Goal: Transaction & Acquisition: Obtain resource

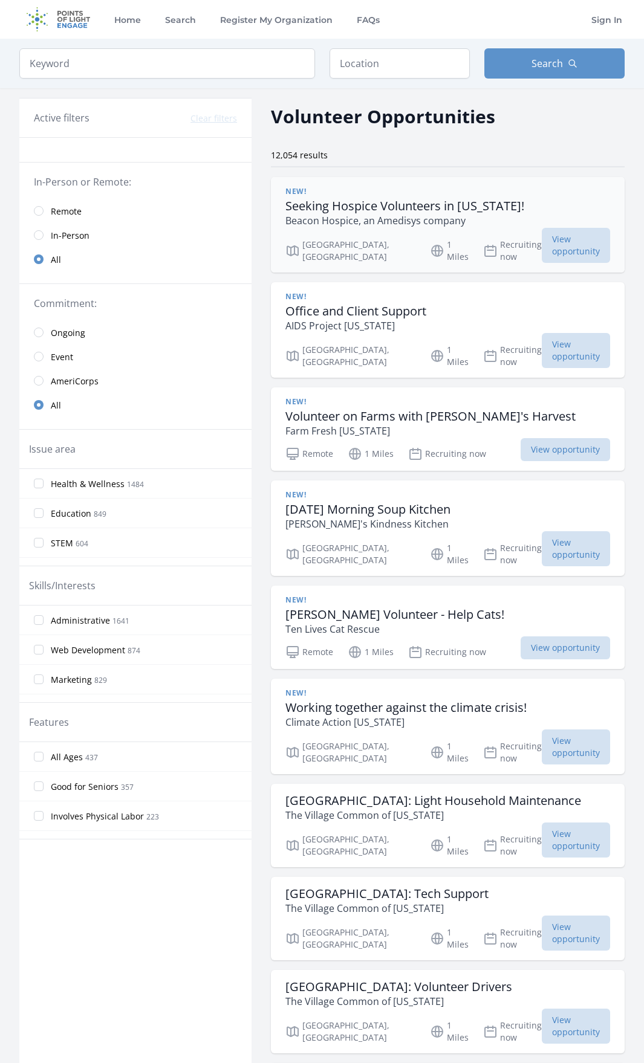
click at [362, 202] on h3 "Seeking Hospice Volunteers in [US_STATE]!" at bounding box center [404, 206] width 239 height 15
click at [543, 244] on span "View opportunity" at bounding box center [576, 245] width 68 height 35
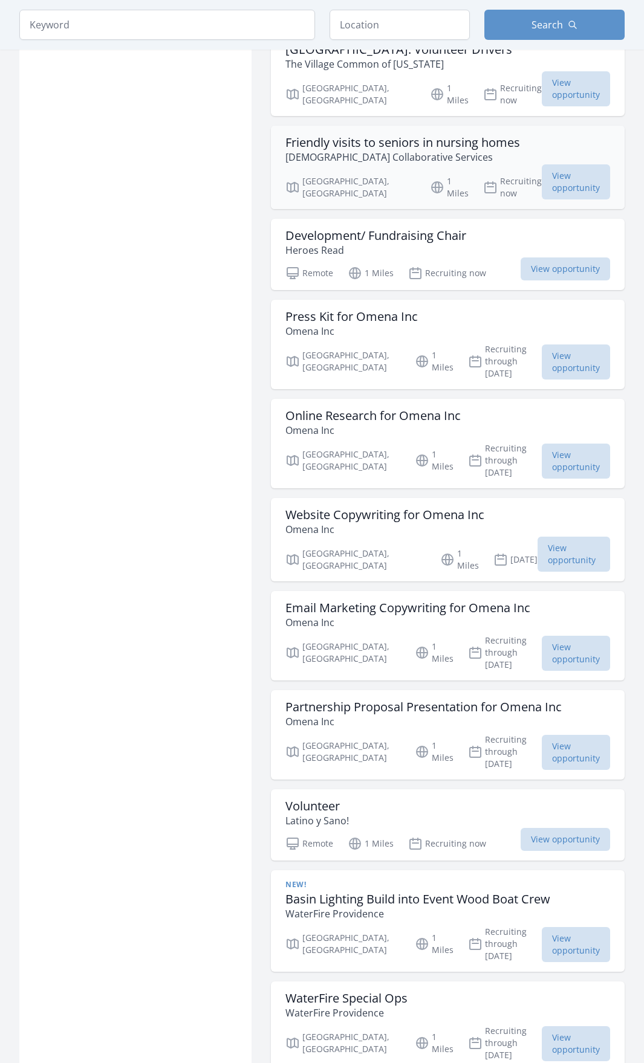
scroll to position [1028, 0]
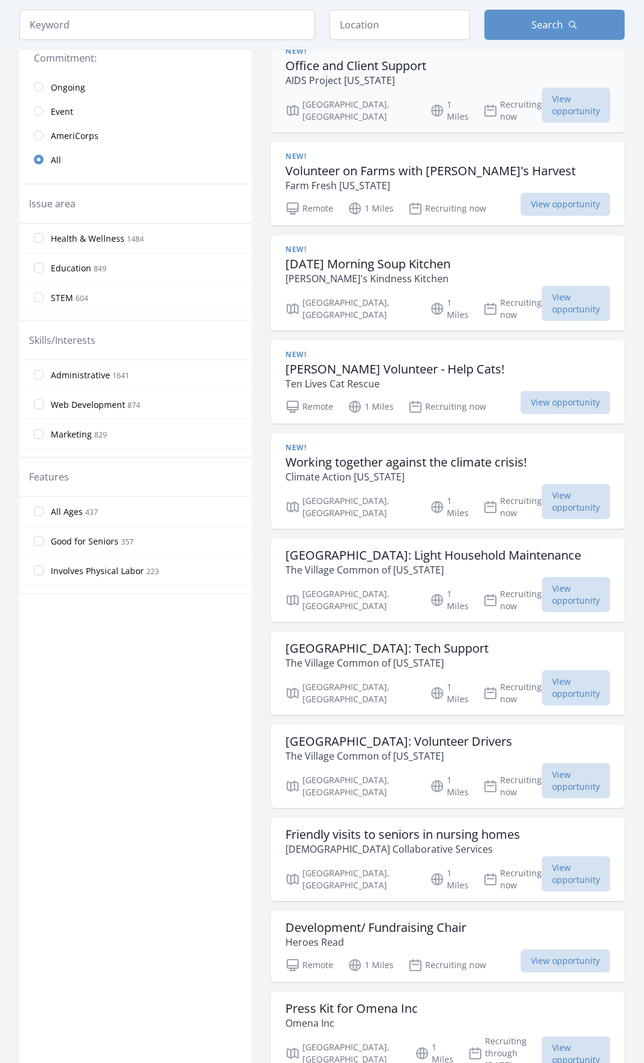
scroll to position [121, 0]
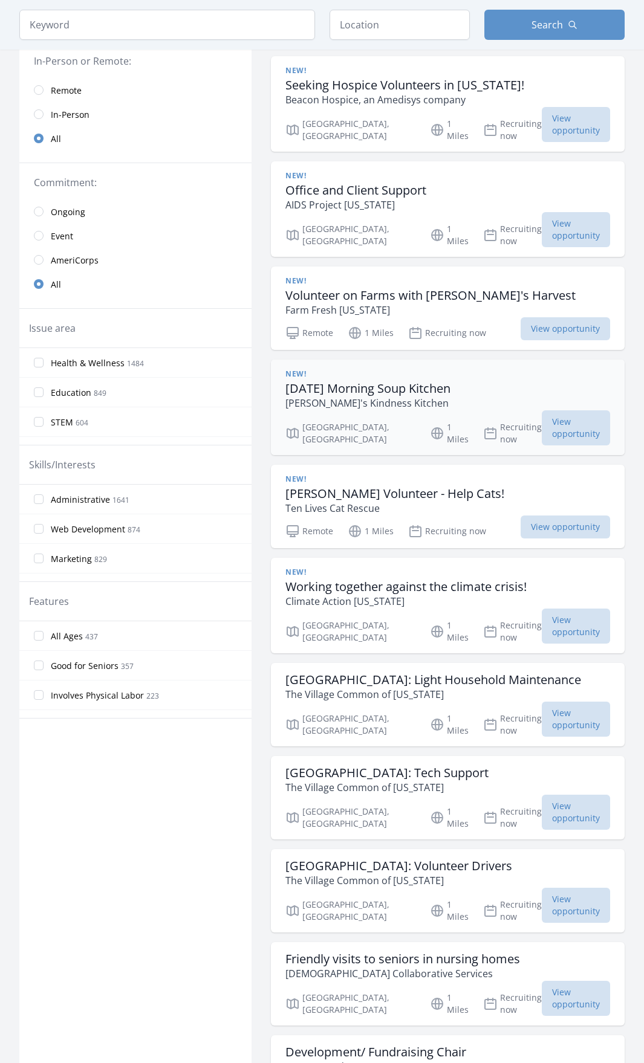
click at [374, 381] on h3 "Sunday Morning Soup Kitchen" at bounding box center [367, 388] width 165 height 15
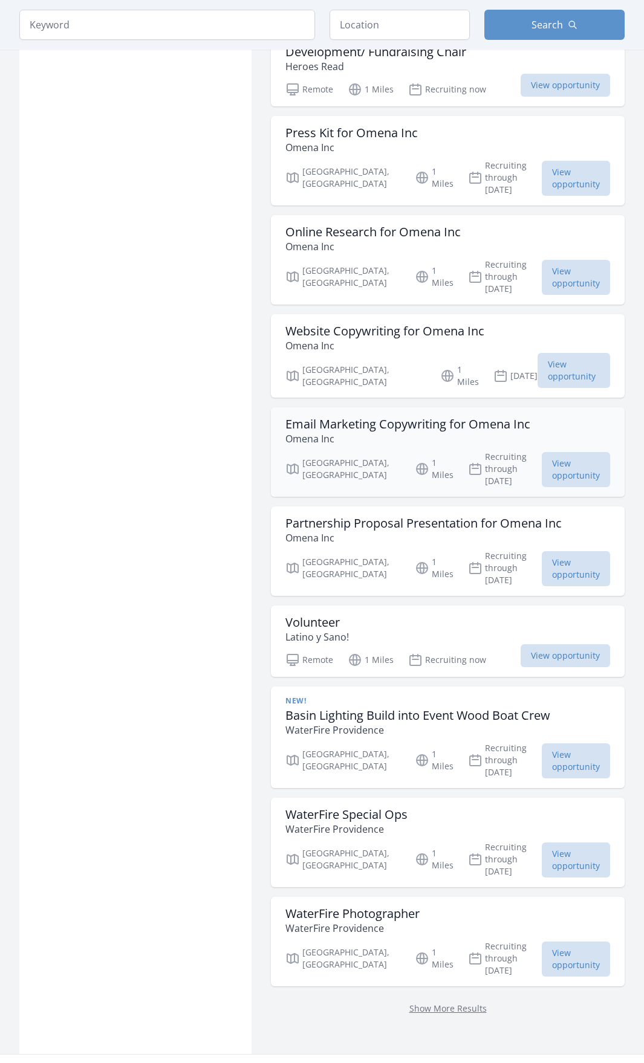
scroll to position [1148, 0]
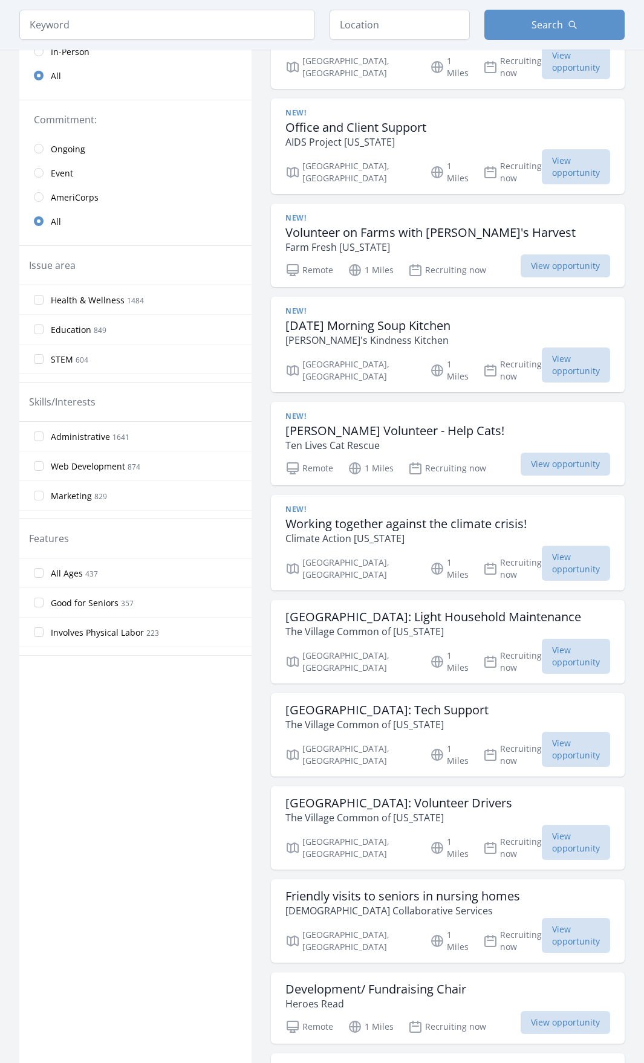
scroll to position [181, 0]
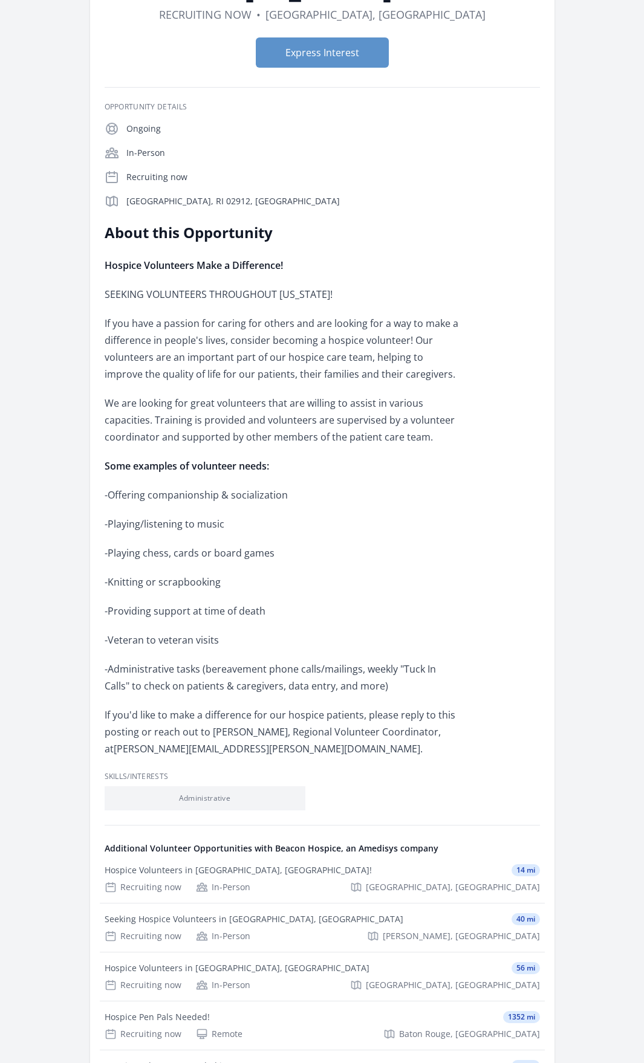
scroll to position [302, 0]
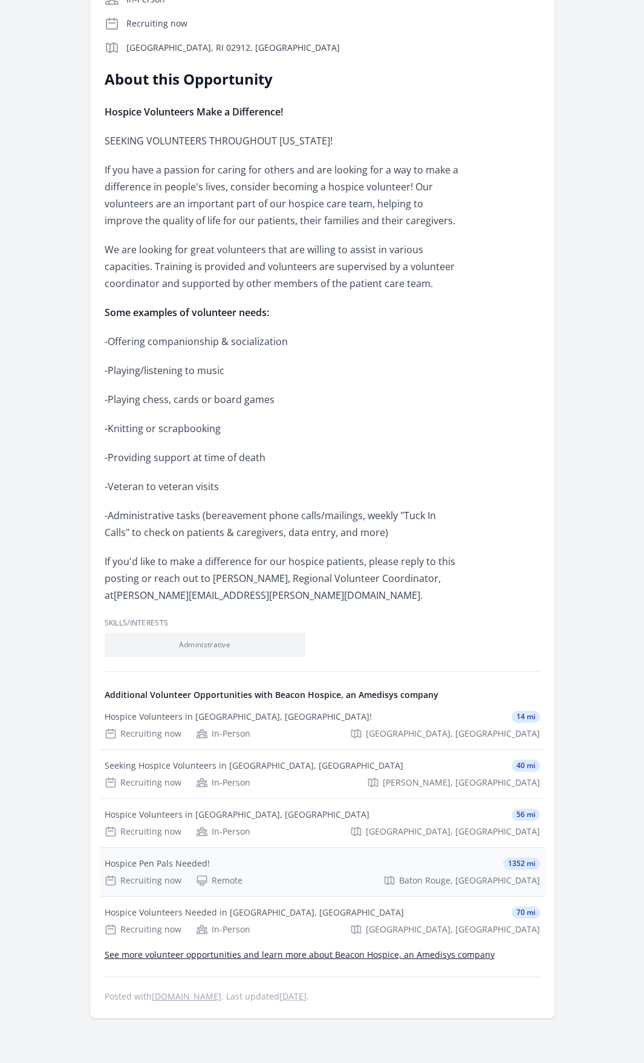
click at [181, 861] on div "Hospice Pen Pals Needed!" at bounding box center [157, 864] width 105 height 12
click at [170, 864] on div "Hospice Pen Pals Needed!" at bounding box center [157, 864] width 105 height 12
click at [499, 880] on span "Baton Rouge, [GEOGRAPHIC_DATA]" at bounding box center [469, 881] width 141 height 12
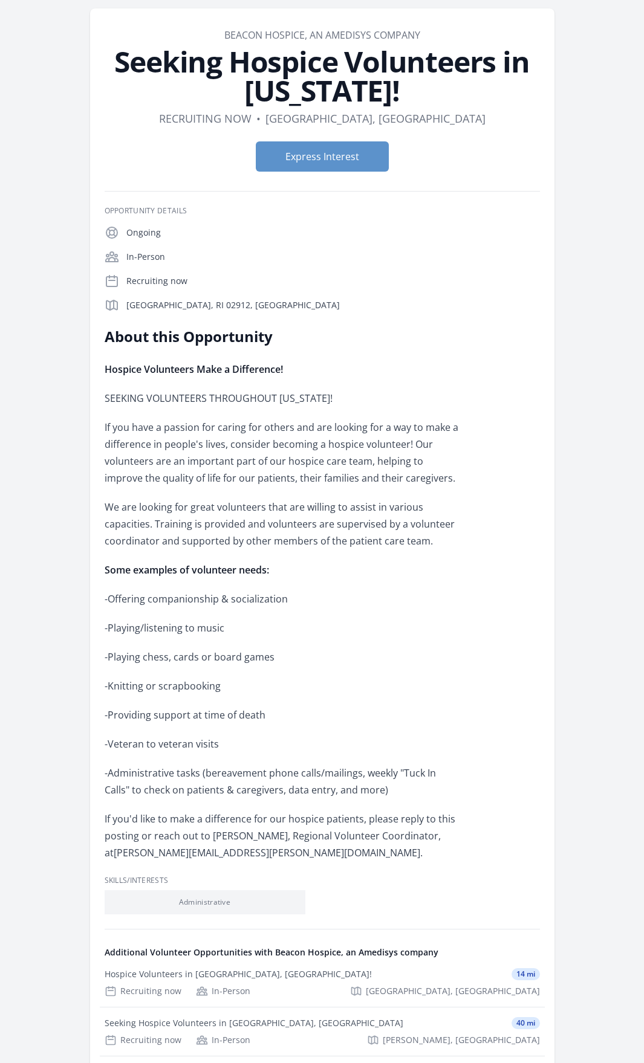
scroll to position [0, 0]
